Goal: Task Accomplishment & Management: Use online tool/utility

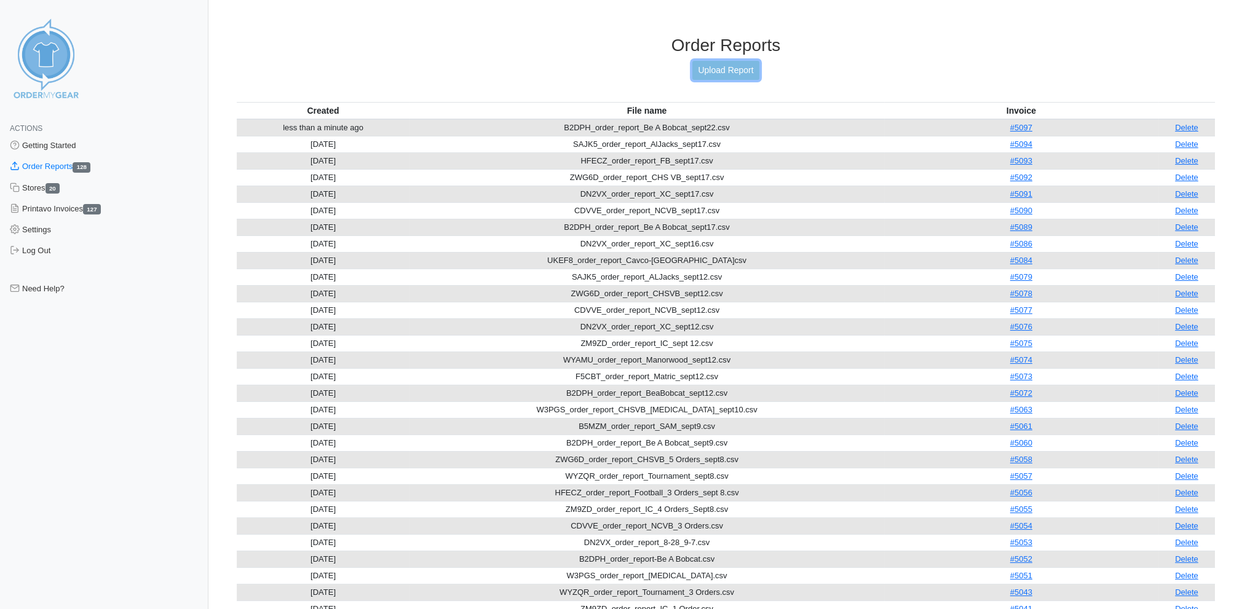
click at [732, 66] on link "Upload Report" at bounding box center [725, 70] width 66 height 19
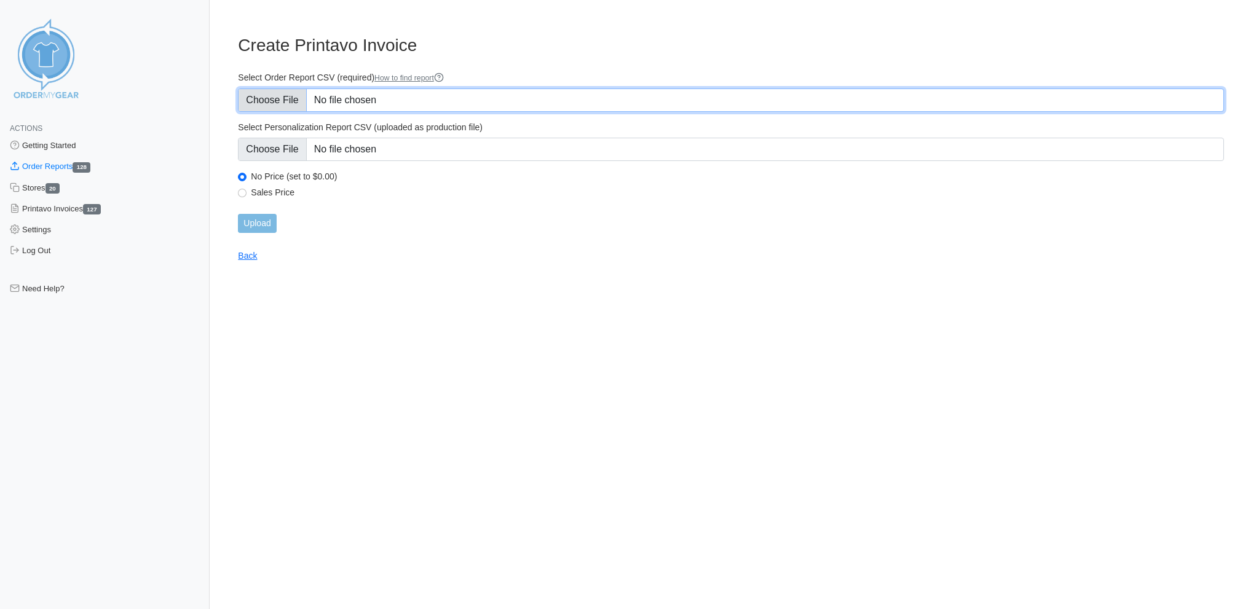
click at [281, 101] on input "Select Order Report CSV (required) How to find report" at bounding box center [731, 100] width 986 height 23
type input "C:\fakepath\ZM9ZD_order_report_IC_sept22.csv"
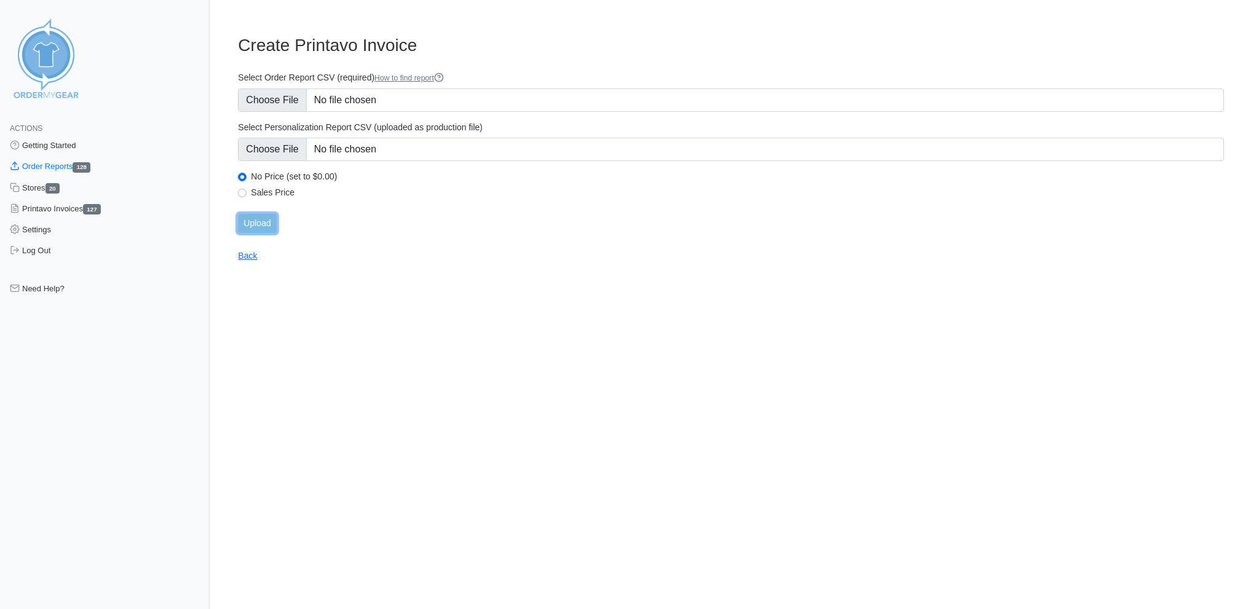
click at [262, 215] on input "Upload" at bounding box center [257, 223] width 38 height 19
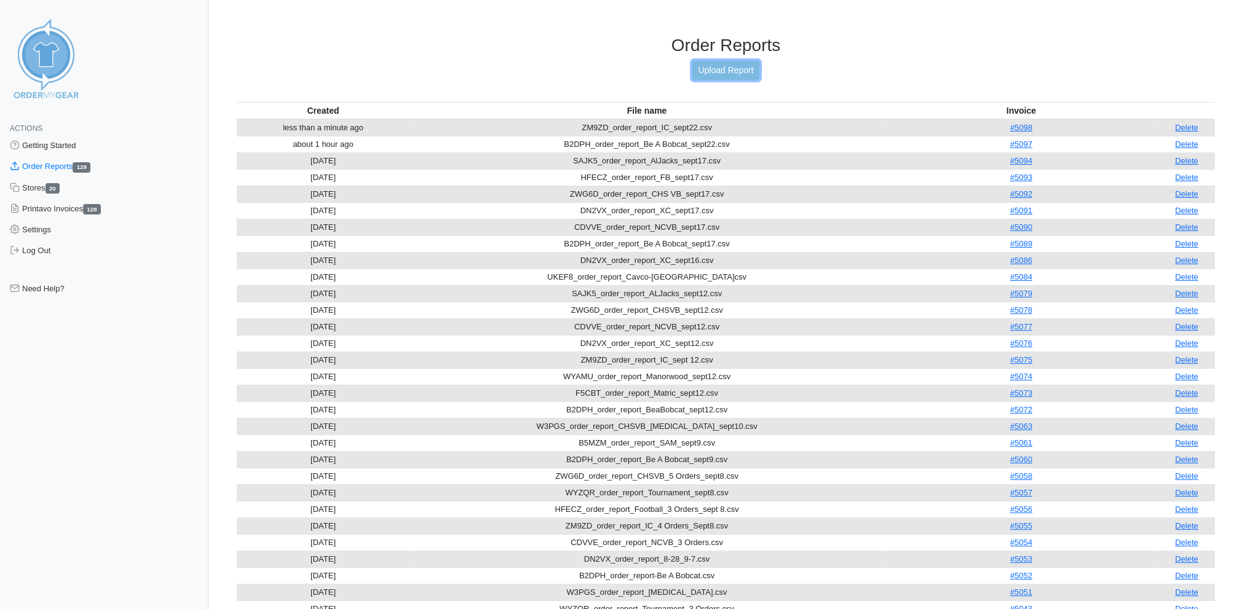
click at [716, 65] on link "Upload Report" at bounding box center [725, 70] width 66 height 19
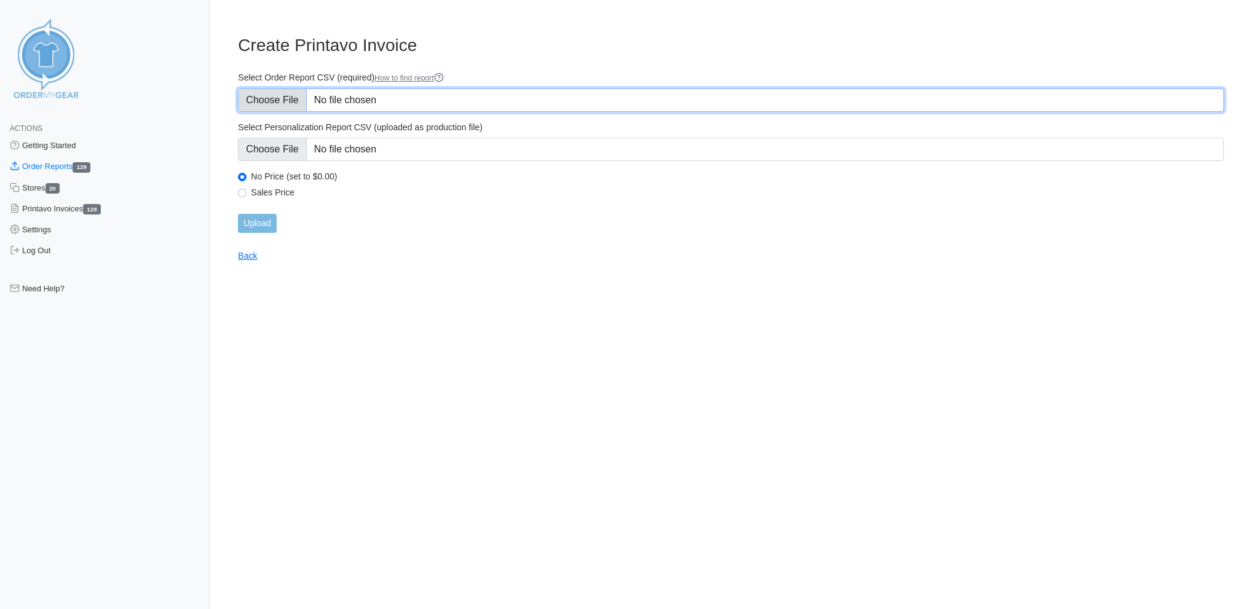
click at [265, 98] on input "Select Order Report CSV (required) How to find report" at bounding box center [731, 100] width 986 height 23
type input "C:\fakepath\CDVVE_order_report_NCVB_sept22.csv"
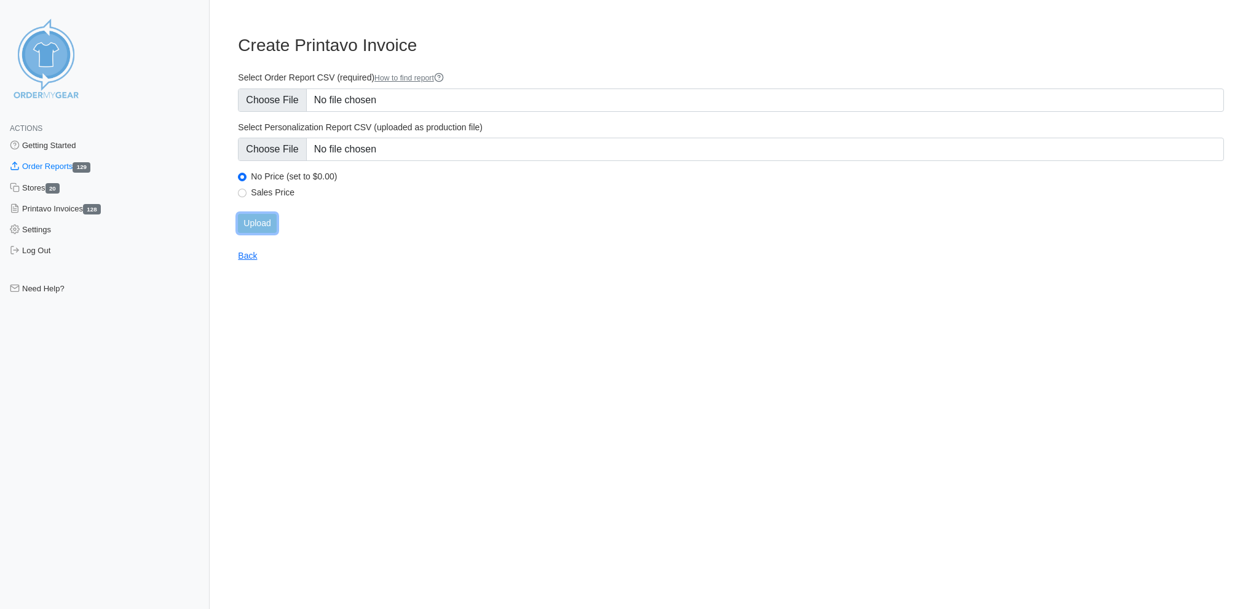
click at [254, 214] on input "Upload" at bounding box center [257, 223] width 38 height 19
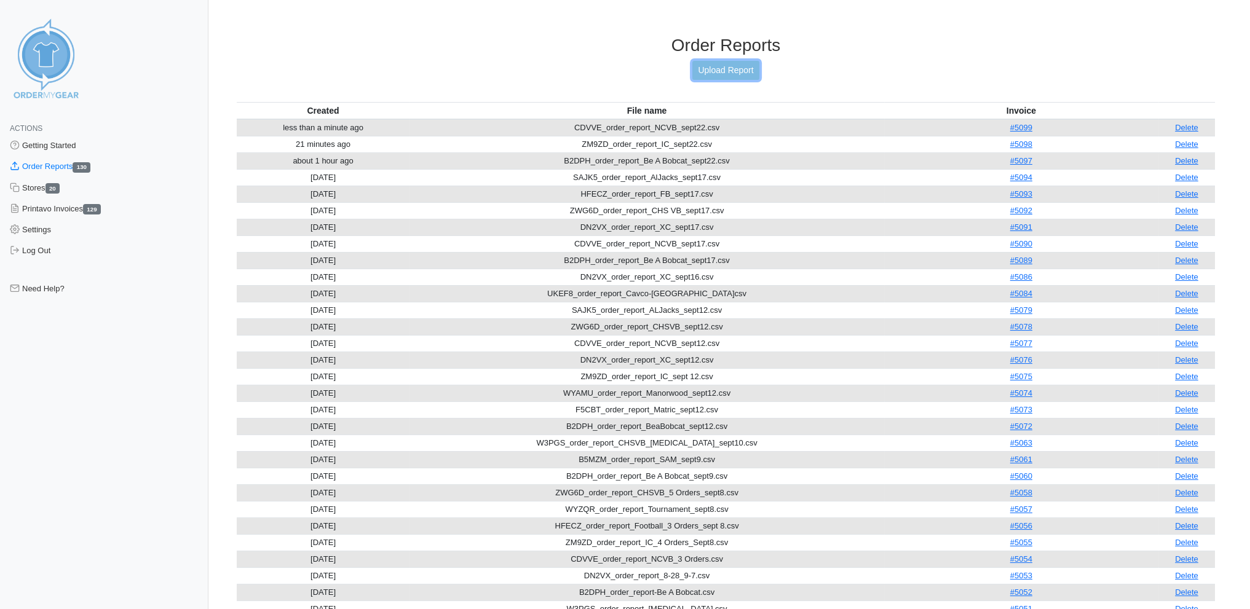
click at [711, 64] on link "Upload Report" at bounding box center [725, 70] width 66 height 19
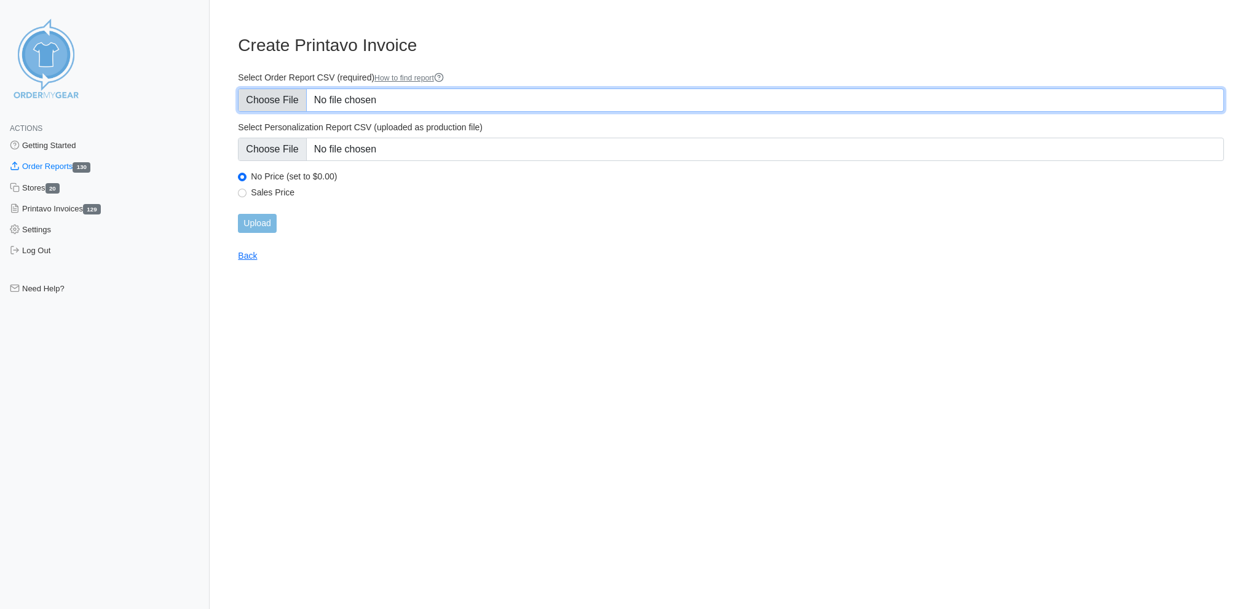
click at [284, 97] on input "Select Order Report CSV (required) How to find report" at bounding box center [731, 100] width 986 height 23
type input "C:\fakepath\SAJK5_order_report_AlJacks_sept22.csv"
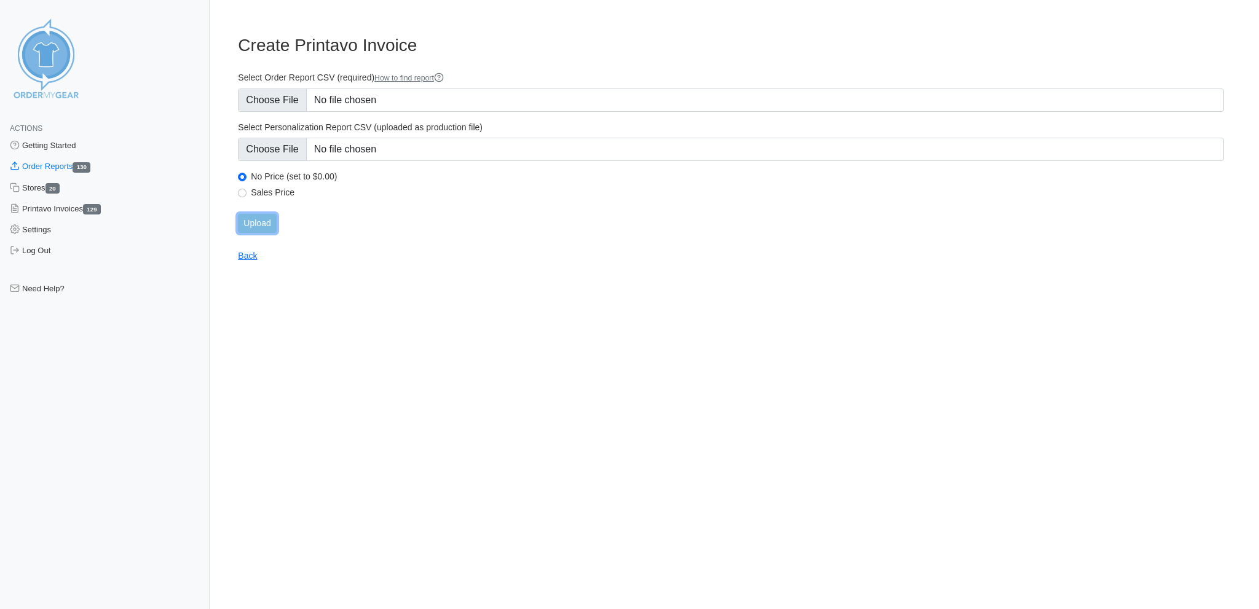
click at [264, 214] on input "Upload" at bounding box center [257, 223] width 38 height 19
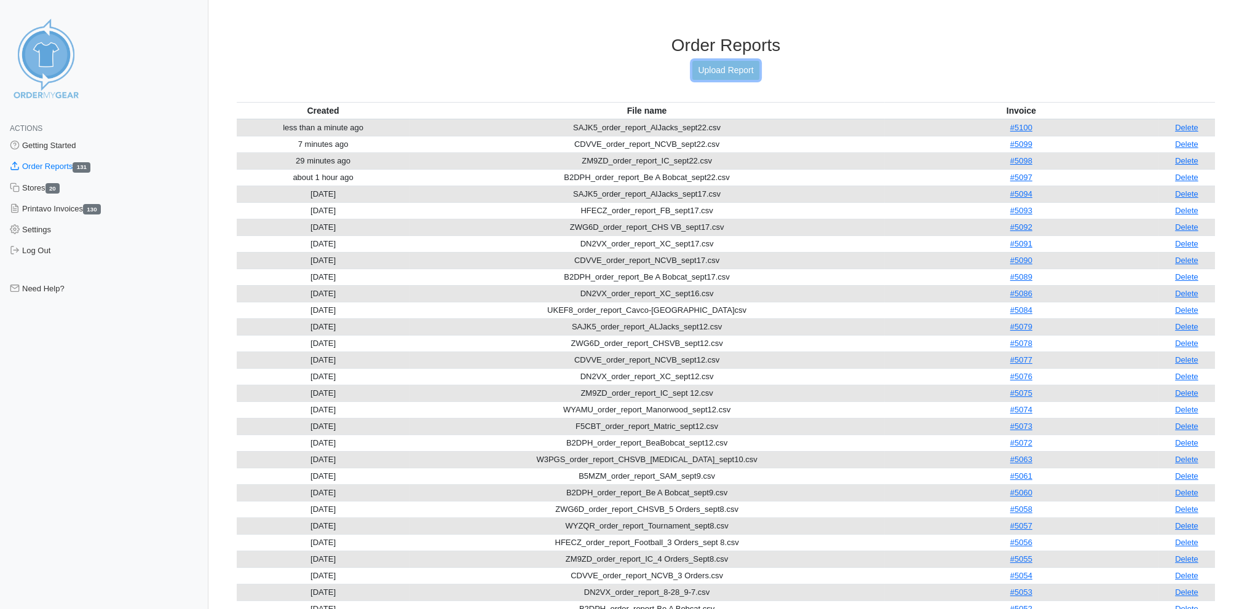
click at [741, 63] on link "Upload Report" at bounding box center [725, 70] width 66 height 19
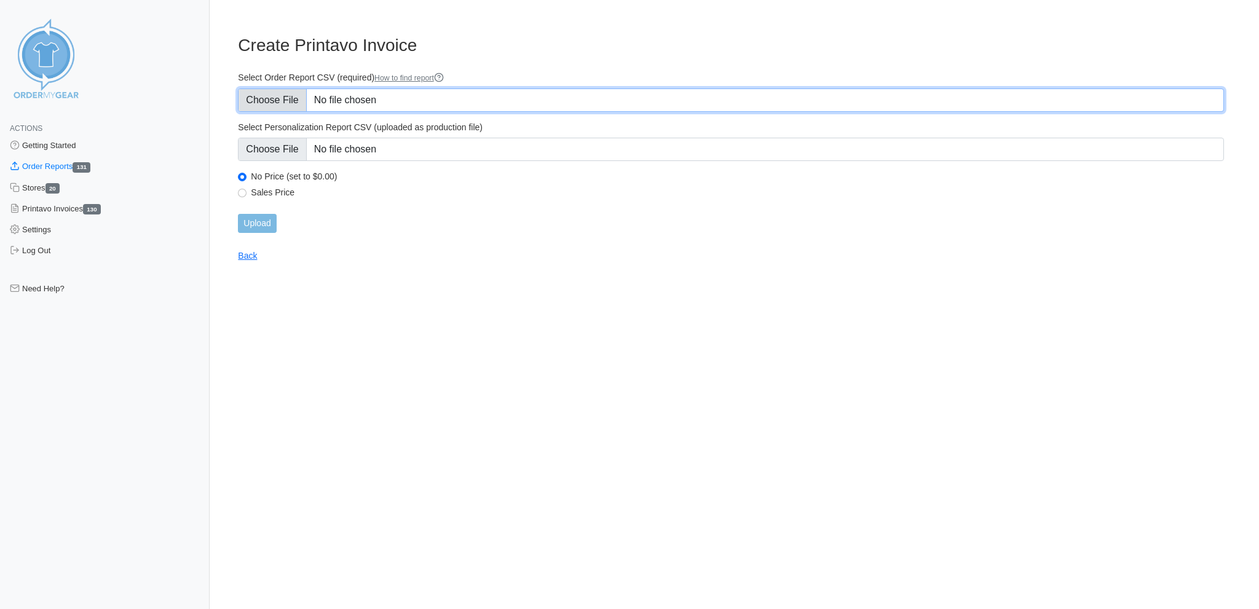
click at [266, 93] on input "Select Order Report CSV (required) How to find report" at bounding box center [731, 100] width 986 height 23
type input "C:\fakepath\DN2VX_order_report_XC_sept22.csv"
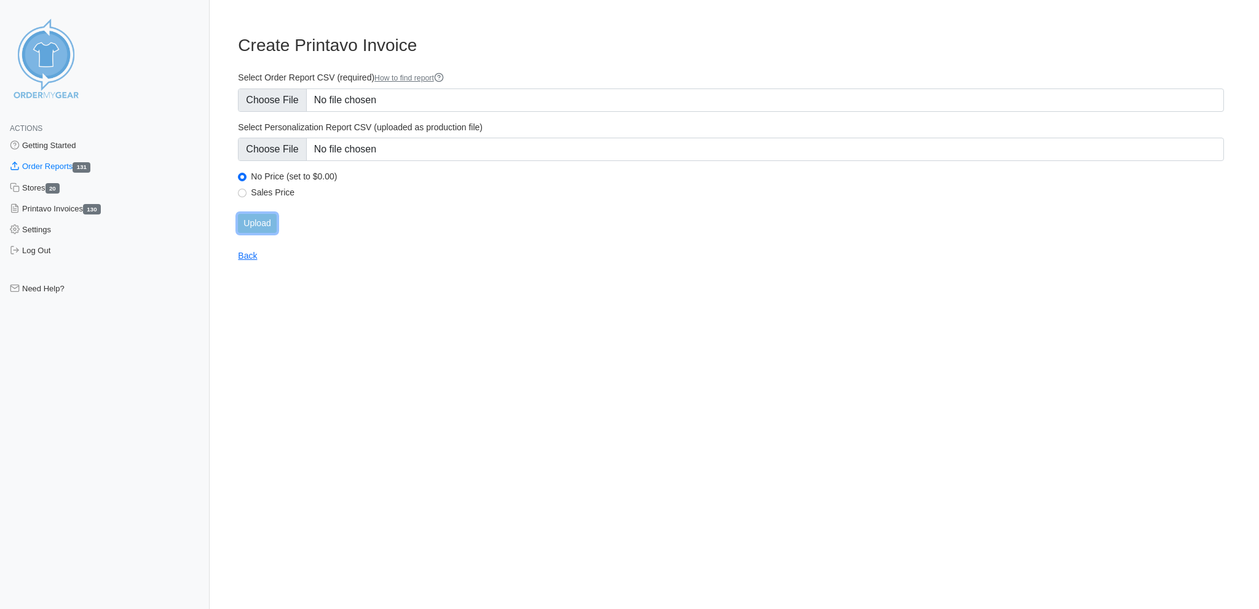
click at [254, 214] on input "Upload" at bounding box center [257, 223] width 38 height 19
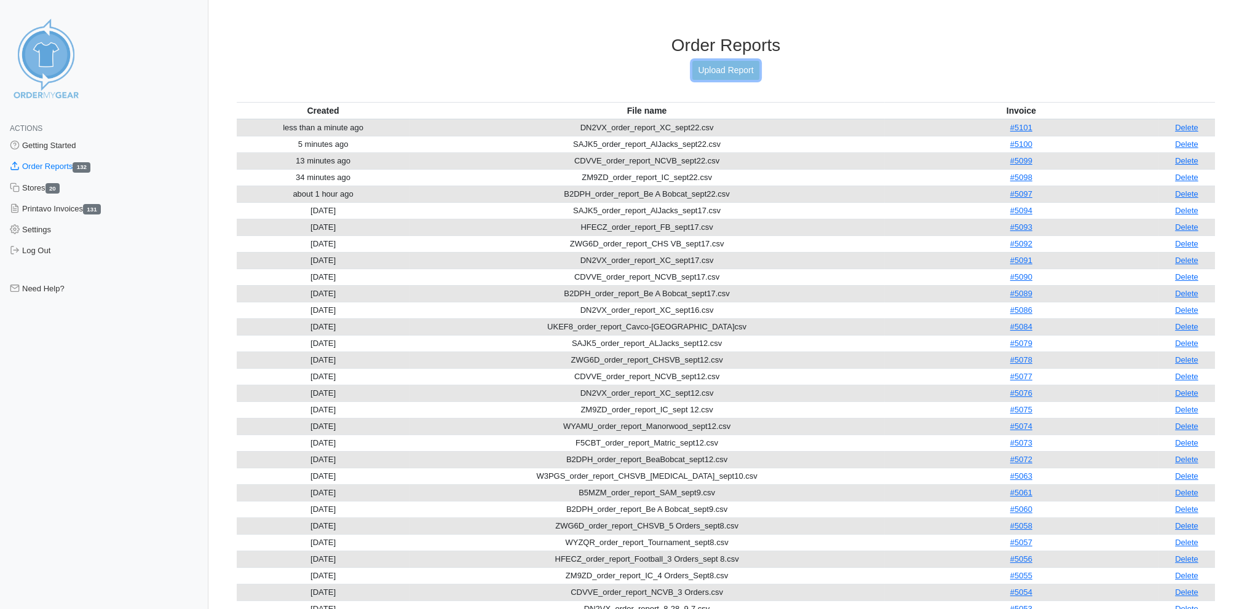
click at [722, 66] on link "Upload Report" at bounding box center [725, 70] width 66 height 19
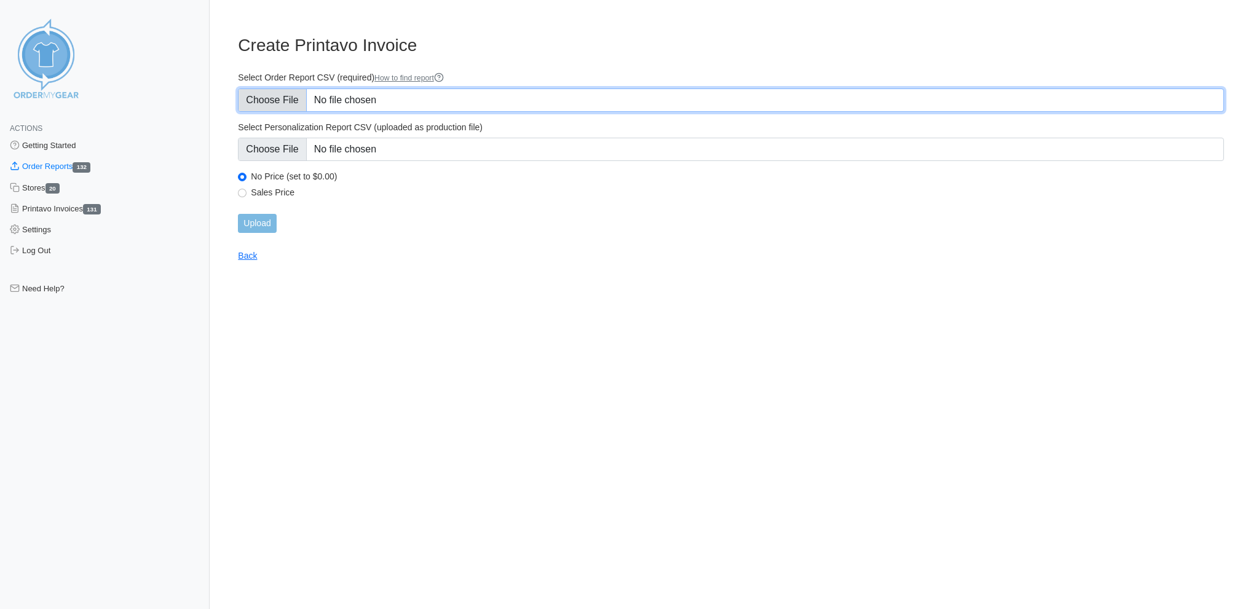
click at [271, 98] on input "Select Order Report CSV (required) How to find report" at bounding box center [731, 100] width 986 height 23
type input "C:\fakepath\HFECZ_order_report_FB_sept22.csv"
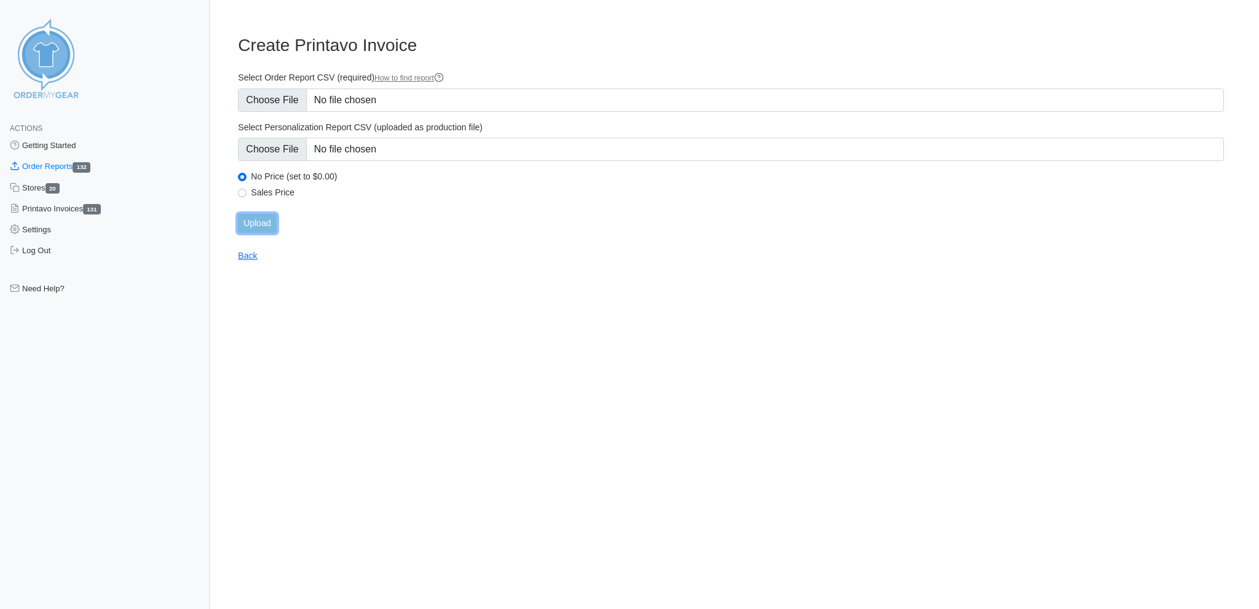
click at [264, 215] on input "Upload" at bounding box center [257, 223] width 38 height 19
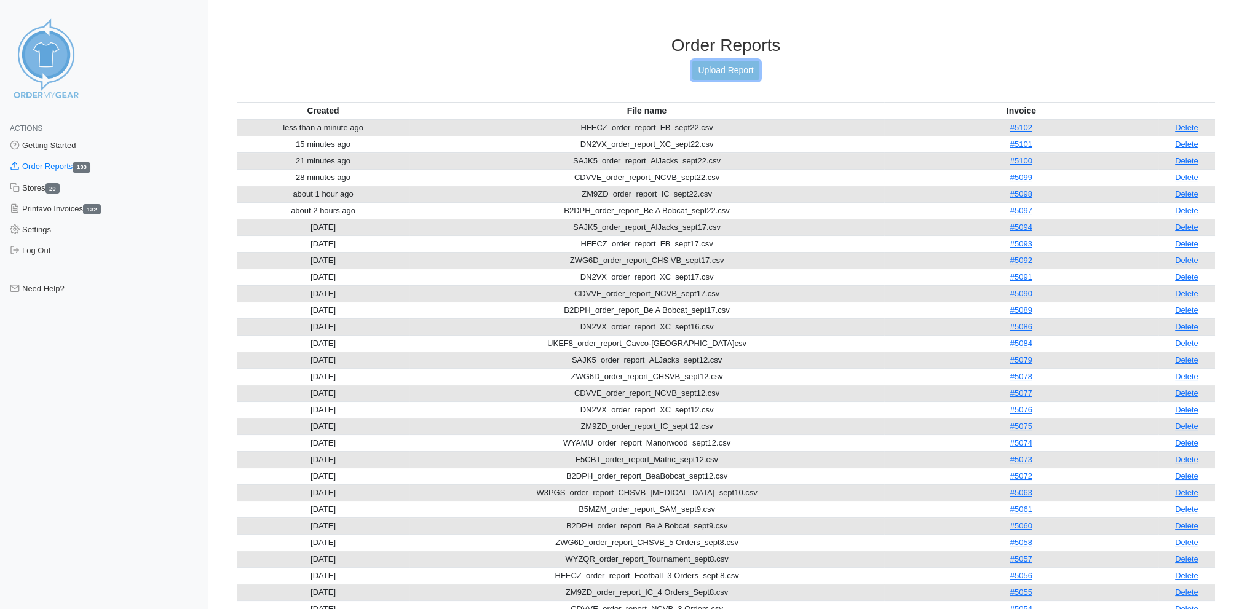
click at [728, 64] on link "Upload Report" at bounding box center [725, 70] width 66 height 19
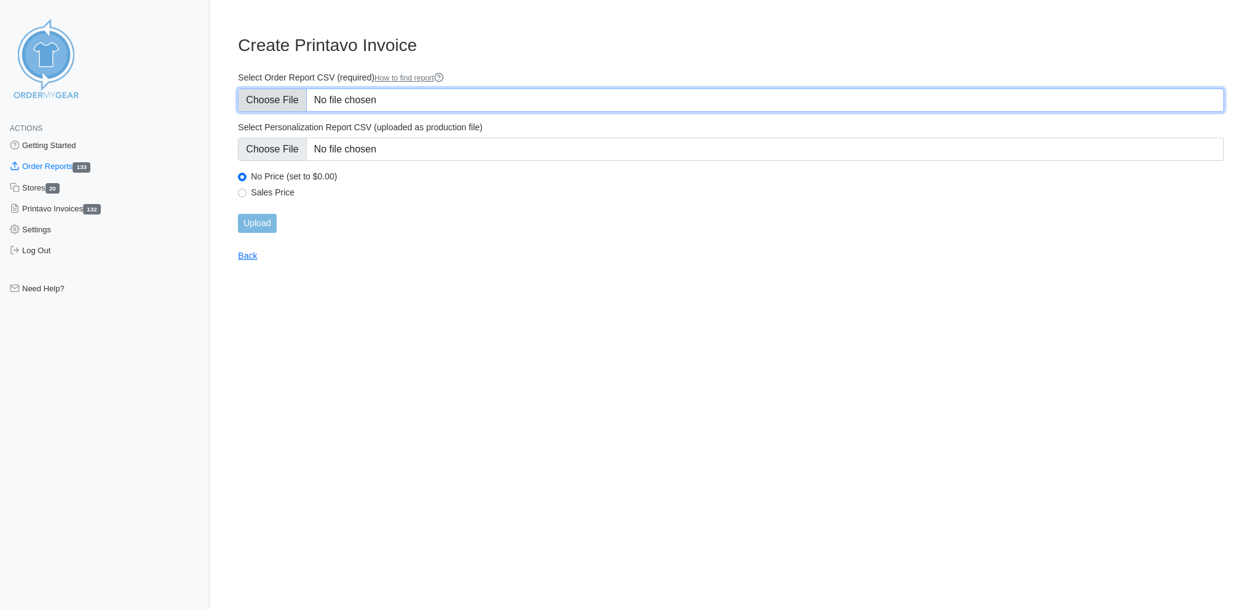
click at [264, 92] on input "Select Order Report CSV (required) How to find report" at bounding box center [731, 100] width 986 height 23
type input "C:\fakepath\ZWG6D_order_report_CHS VB_sept22.csv"
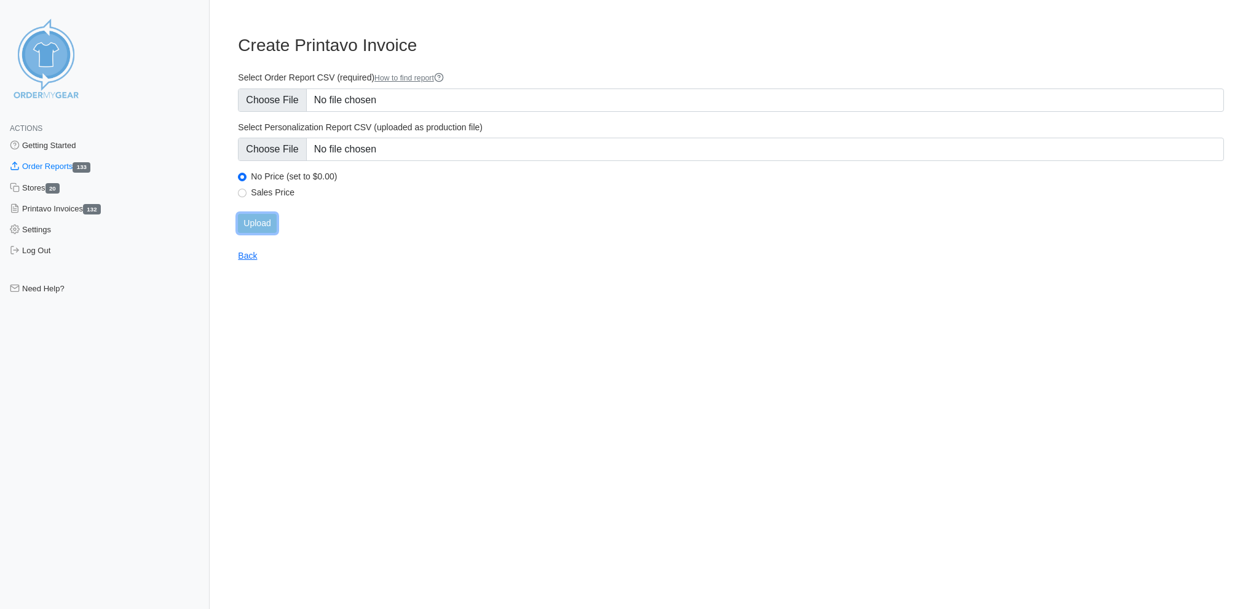
click at [261, 214] on input "Upload" at bounding box center [257, 223] width 38 height 19
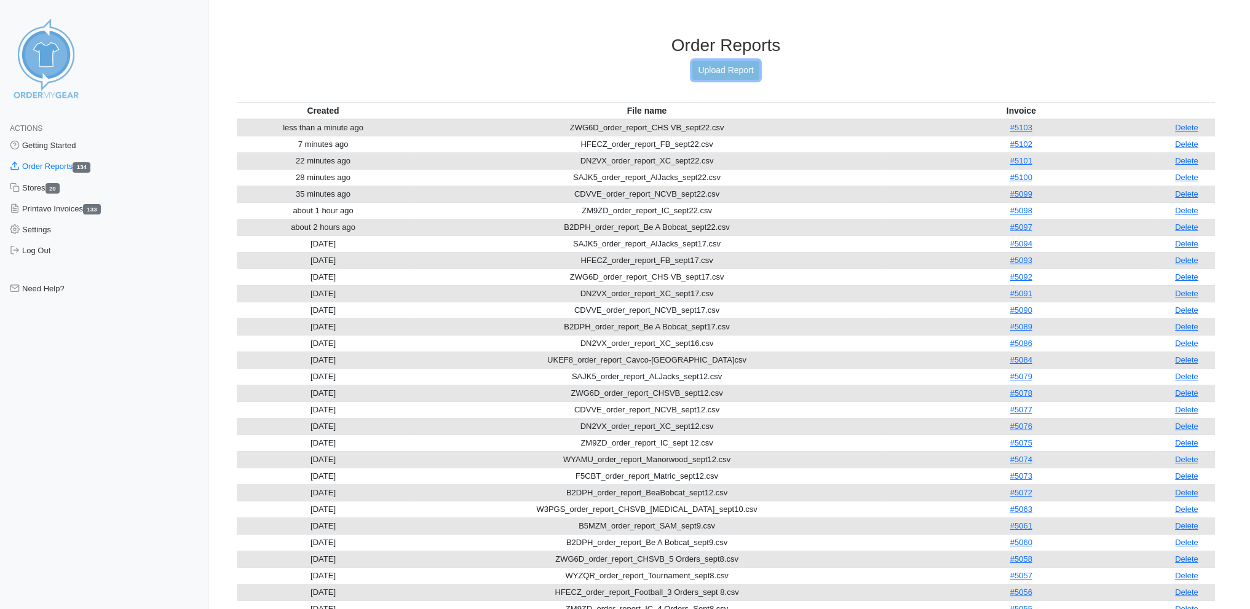
click at [717, 65] on link "Upload Report" at bounding box center [725, 70] width 66 height 19
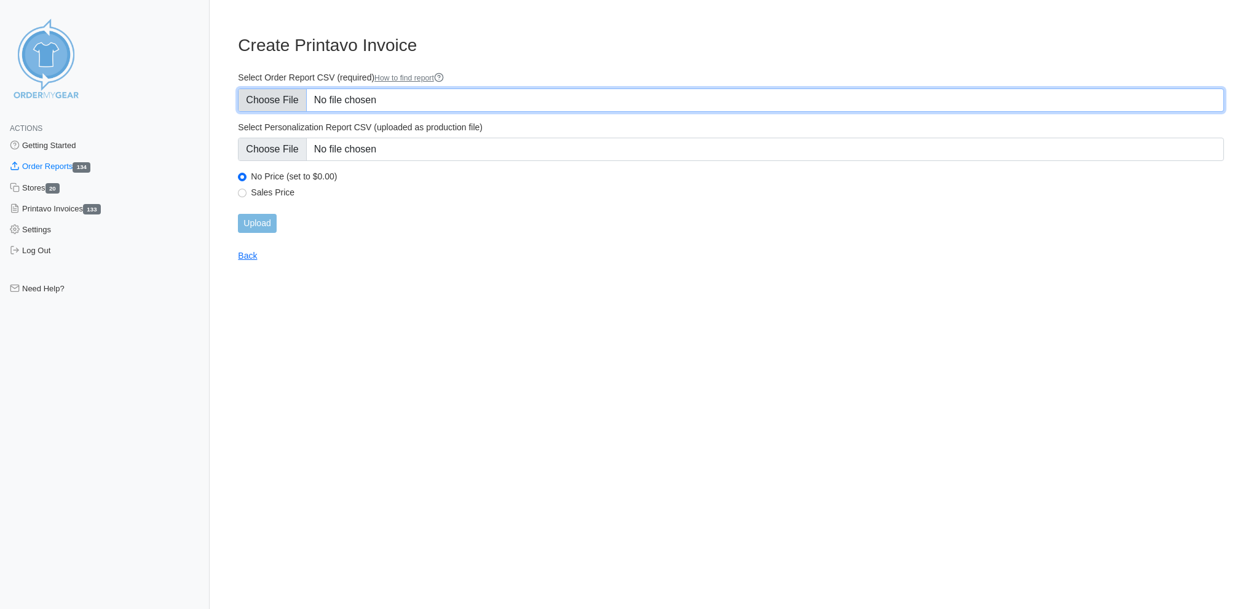
click at [290, 93] on input "Select Order Report CSV (required) How to find report" at bounding box center [731, 100] width 986 height 23
type input "C:\fakepath\B5MZM_order_report_SAM_sept22.csv"
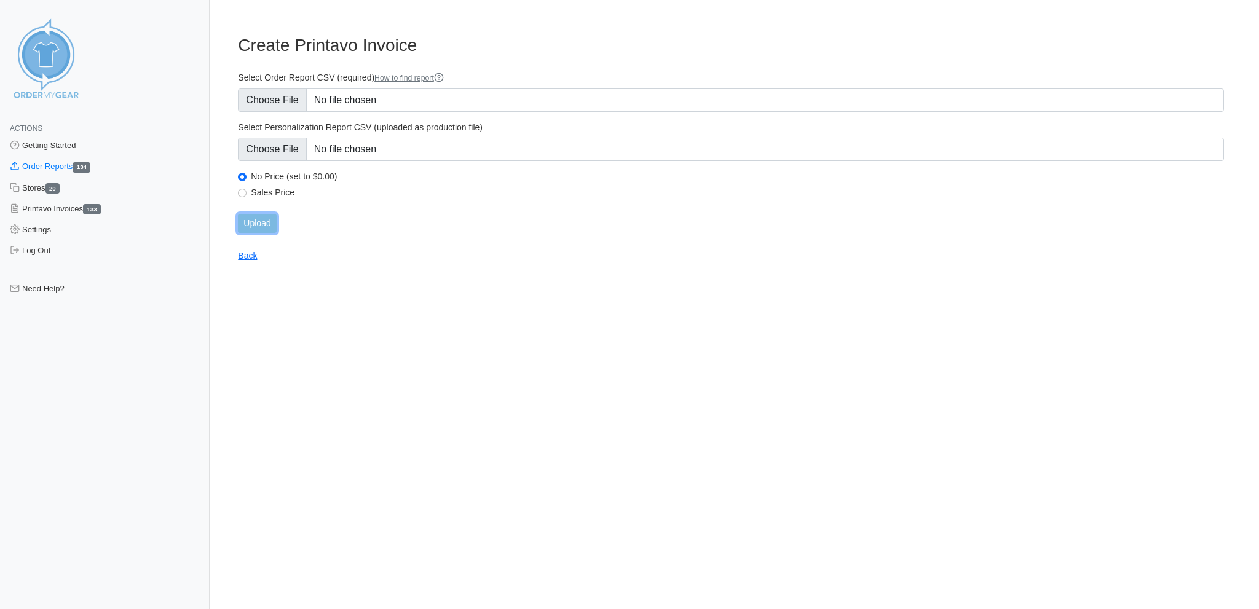
click at [261, 214] on input "Upload" at bounding box center [257, 223] width 38 height 19
